Goal: Task Accomplishment & Management: Use online tool/utility

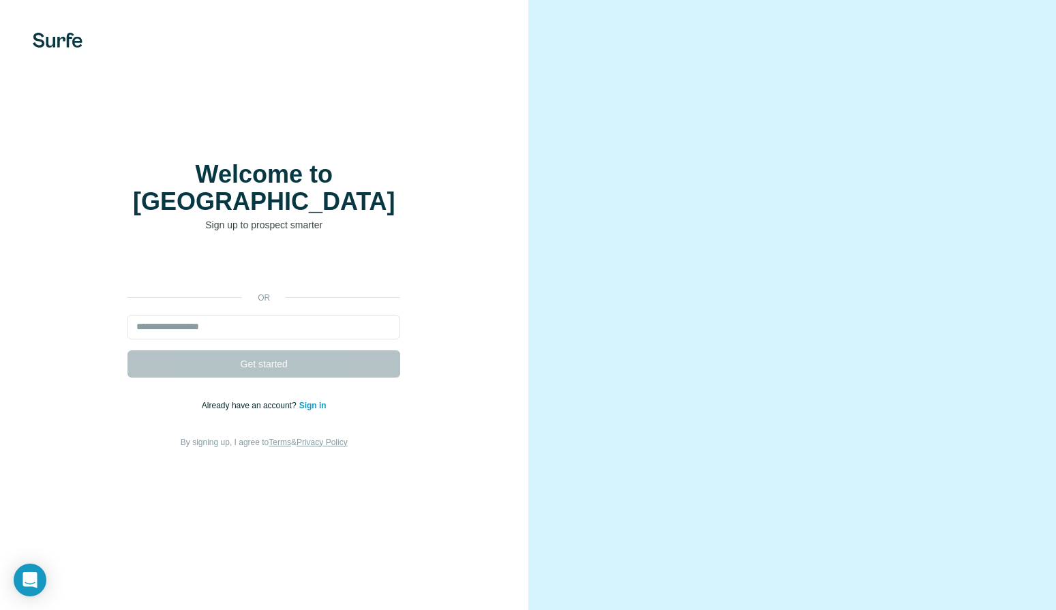
click at [63, 42] on img at bounding box center [58, 40] width 50 height 15
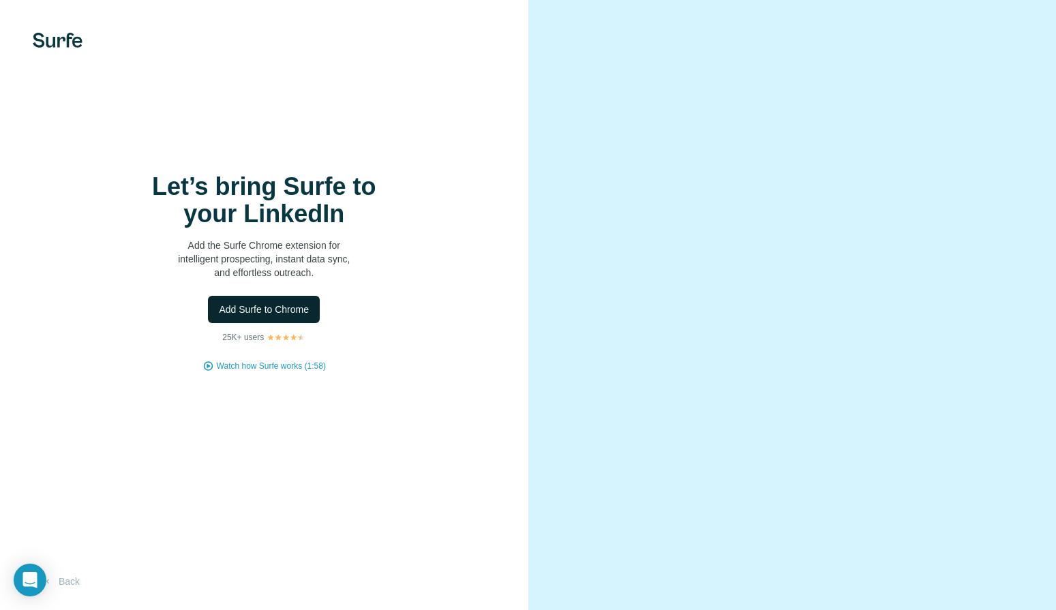
click at [288, 306] on span "Add Surfe to Chrome" at bounding box center [264, 310] width 90 height 14
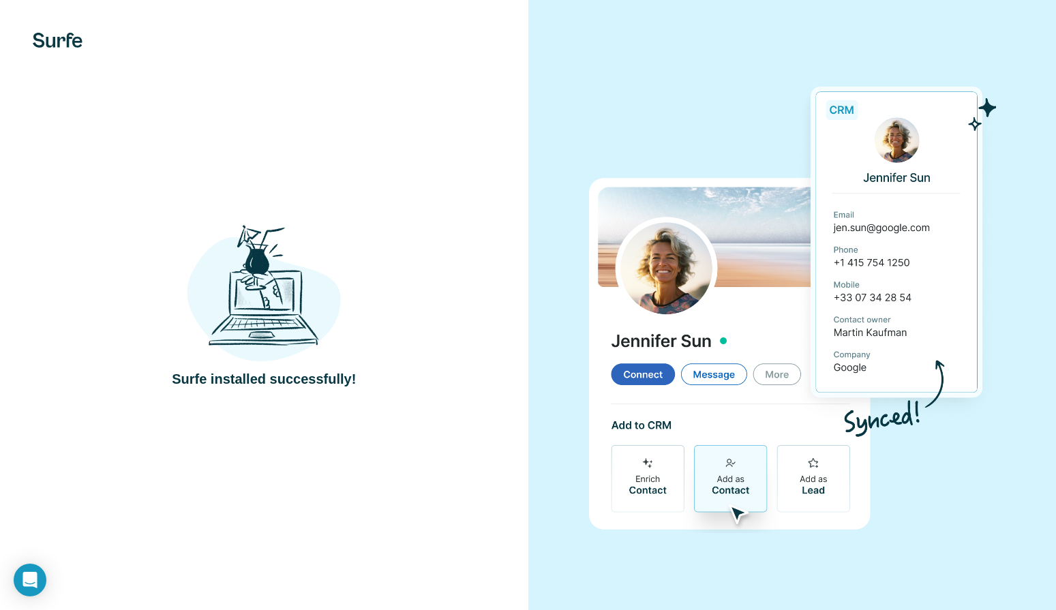
click at [517, 295] on div "Surfe installed successfully!" at bounding box center [264, 305] width 528 height 610
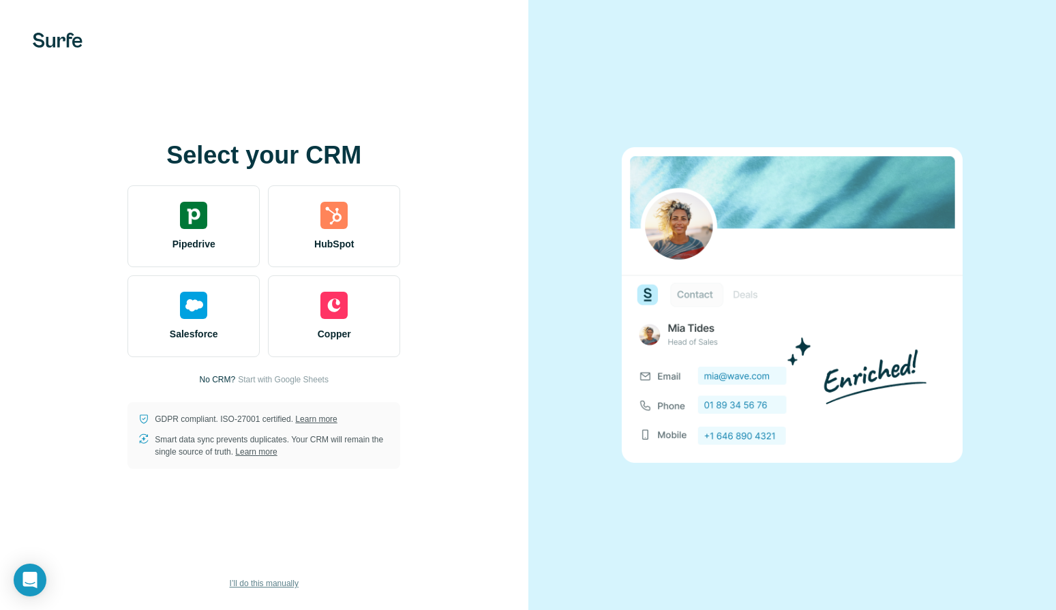
click at [277, 584] on span "I’ll do this manually" at bounding box center [264, 583] width 69 height 12
